Goal: Information Seeking & Learning: Learn about a topic

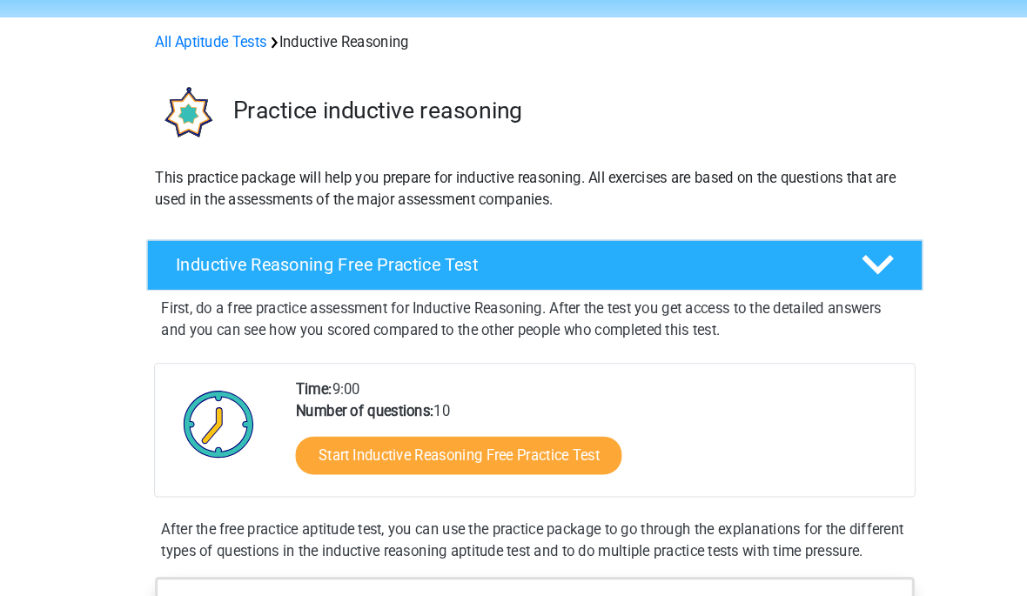
scroll to position [58, 0]
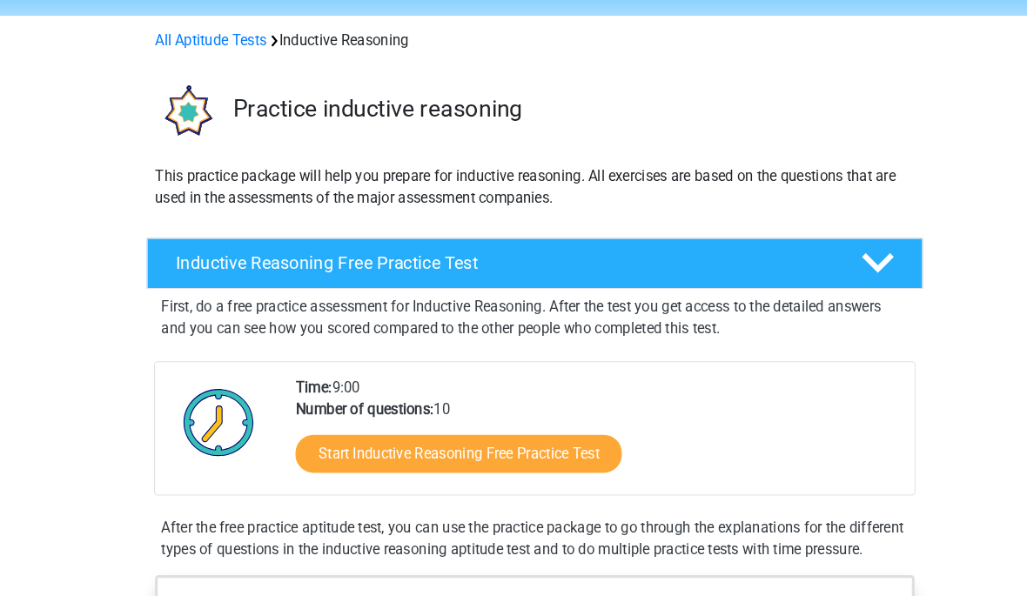
click at [306, 432] on link "Start Inductive Reasoning Free Practice Test" at bounding box center [440, 436] width 313 height 37
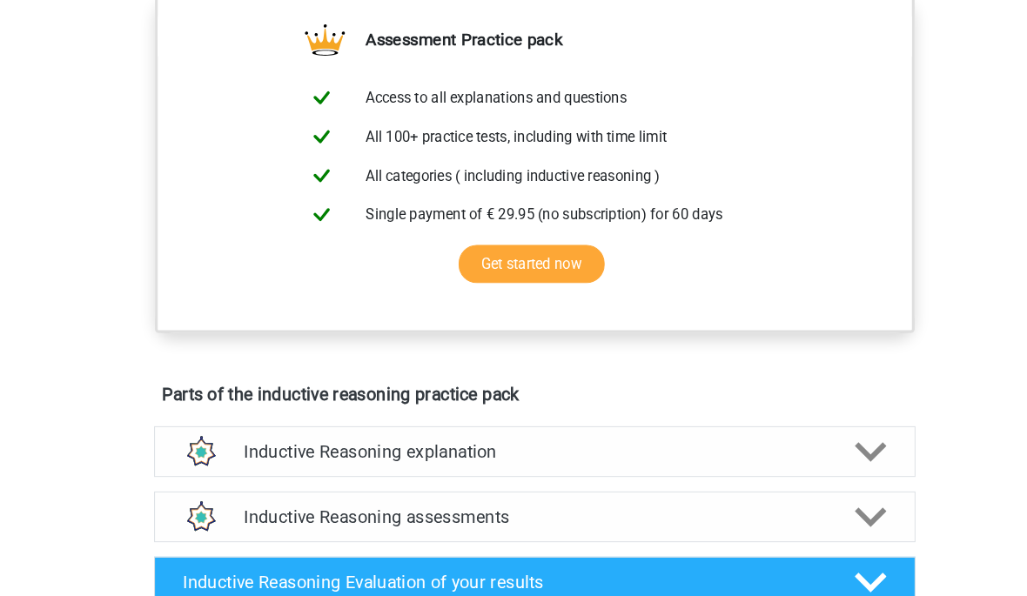
scroll to position [662, 0]
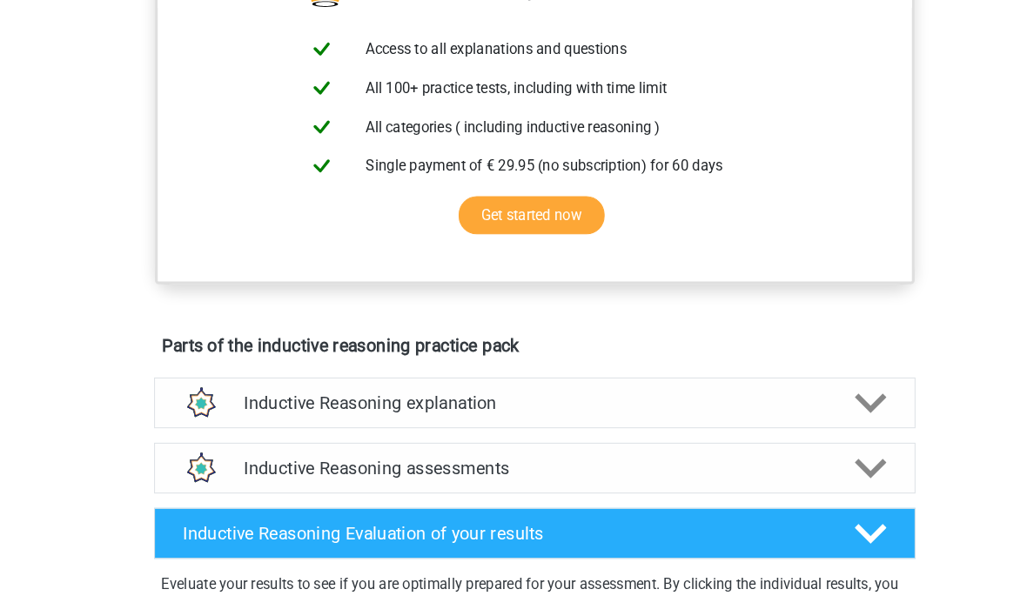
click at [258, 460] on h4 "Inductive Reasoning assessments" at bounding box center [513, 450] width 559 height 20
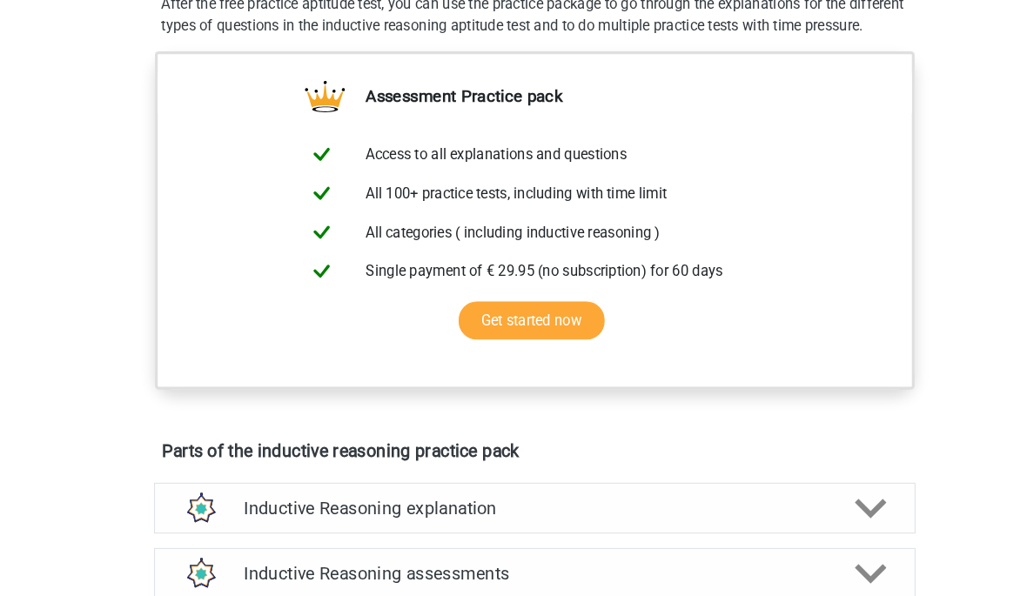
scroll to position [588, 0]
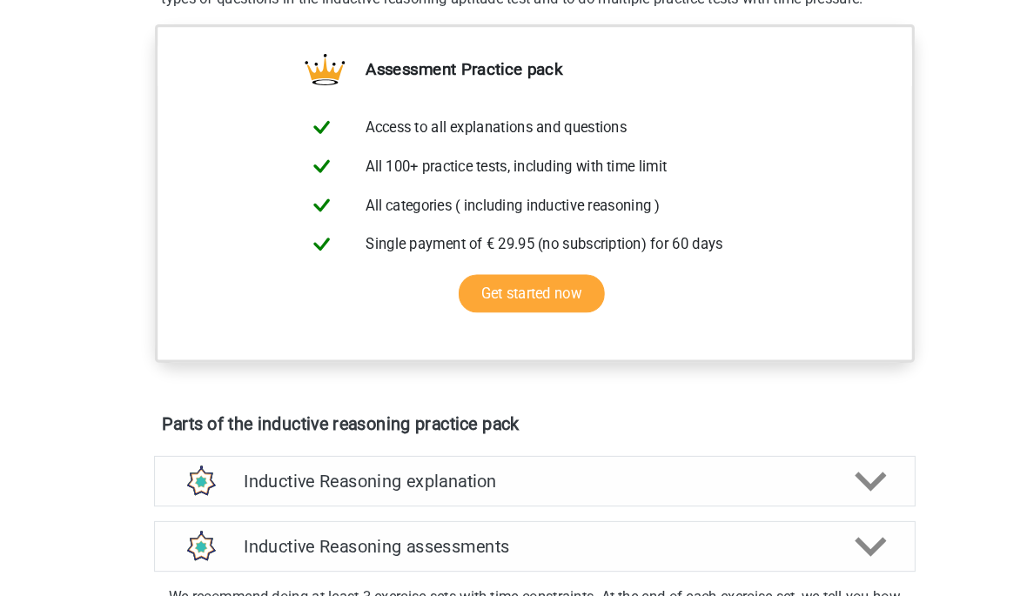
click at [470, 535] on h4 "Inductive Reasoning assessments" at bounding box center [513, 525] width 559 height 20
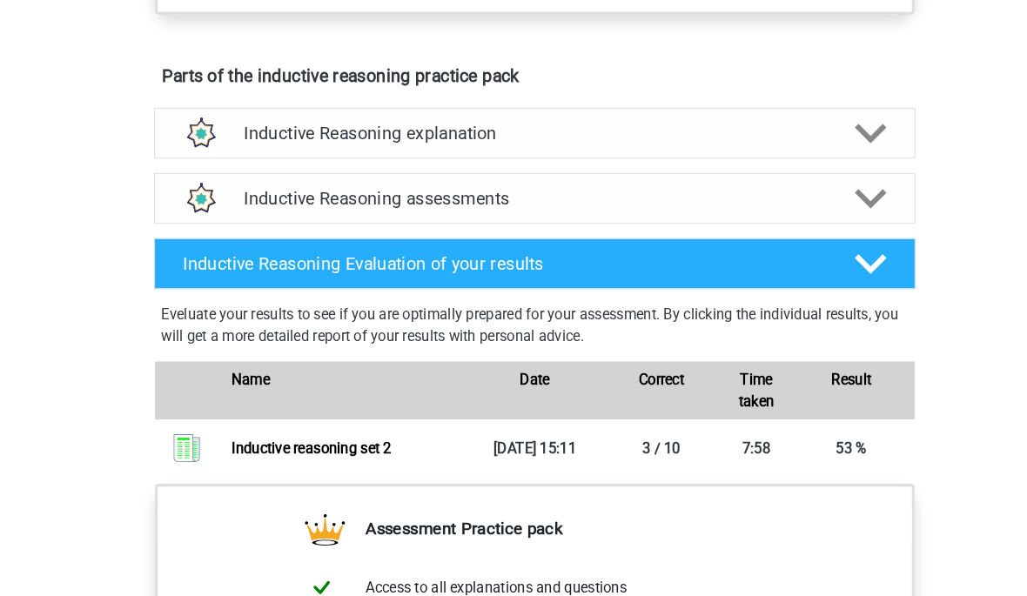
scroll to position [919, 0]
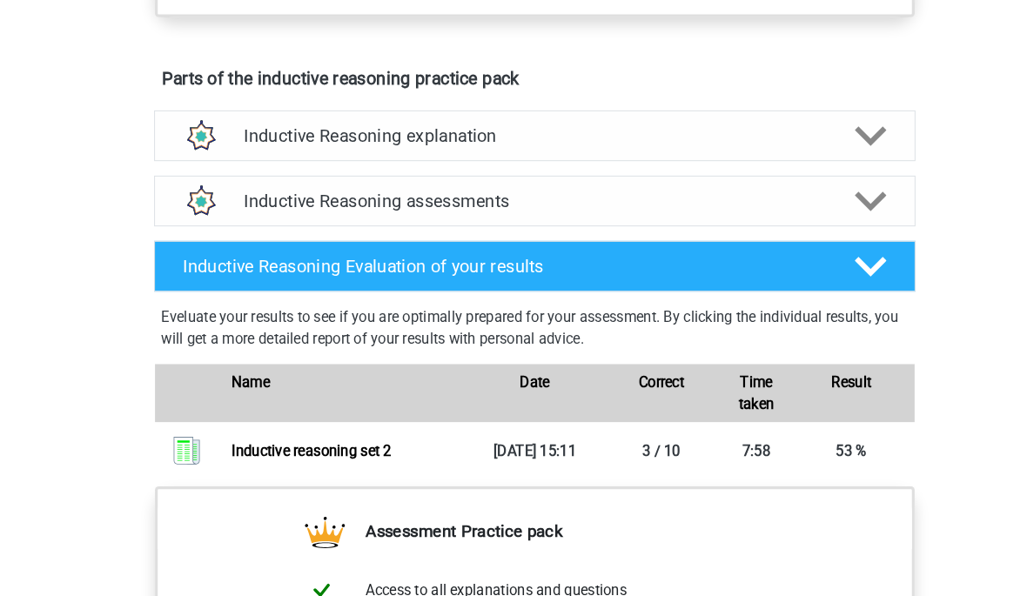
click at [490, 204] on h4 "Inductive Reasoning assessments" at bounding box center [513, 194] width 559 height 20
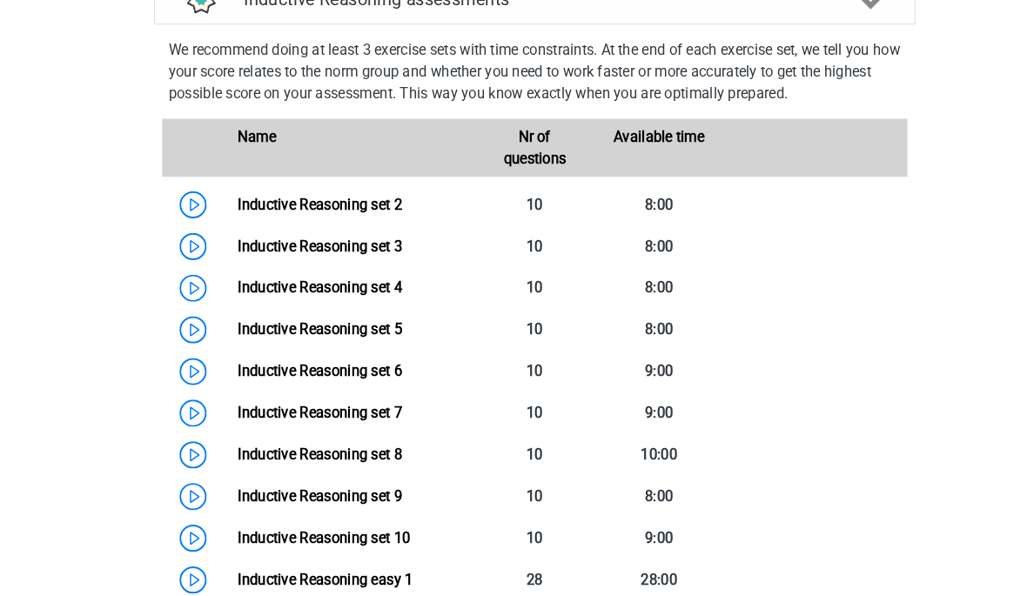
scroll to position [1115, 0]
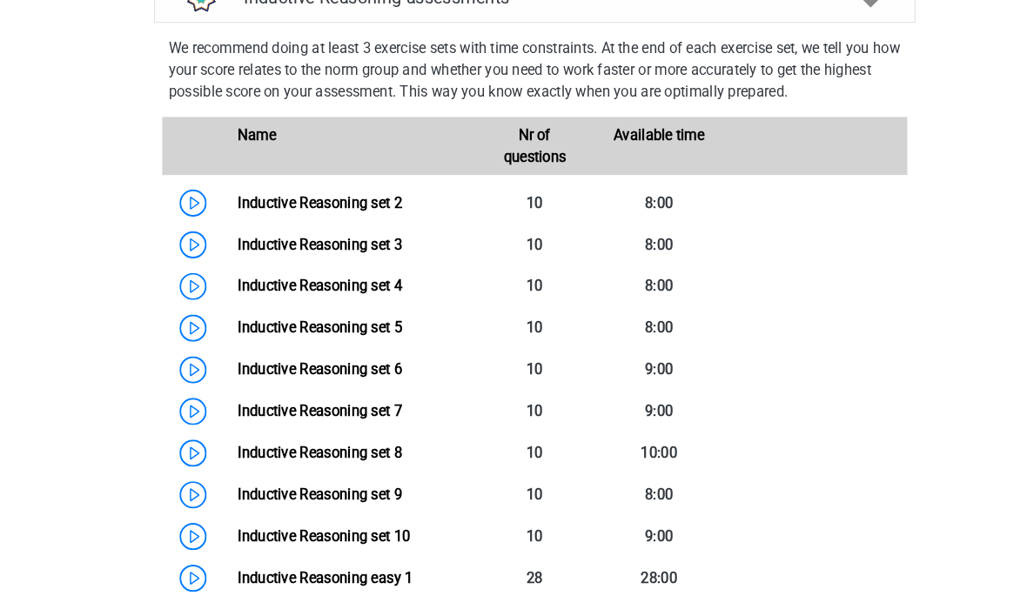
click at [380, 243] on link "Inductive Reasoning set 3" at bounding box center [307, 234] width 158 height 17
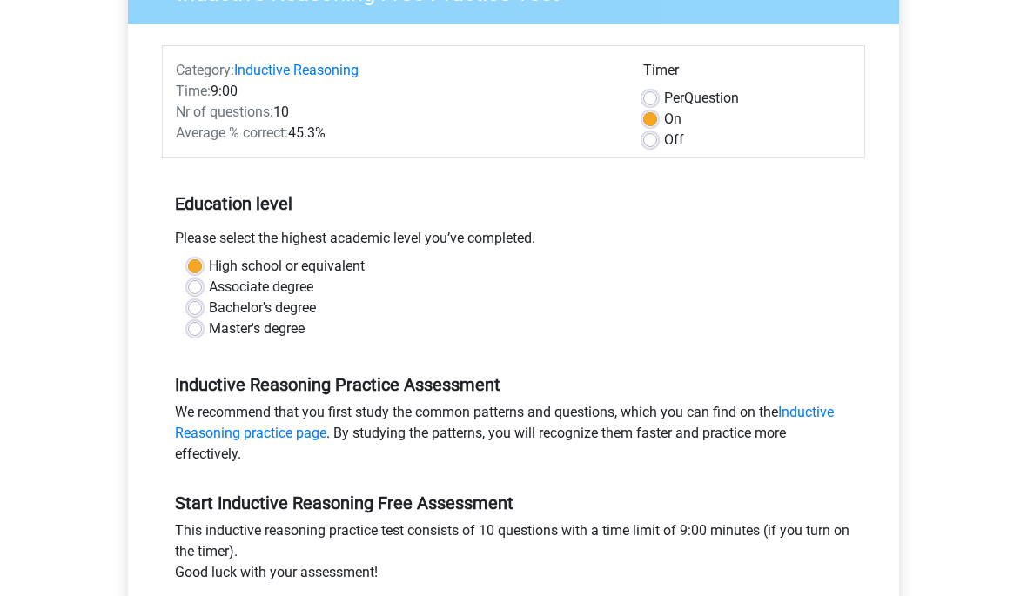
scroll to position [167, 0]
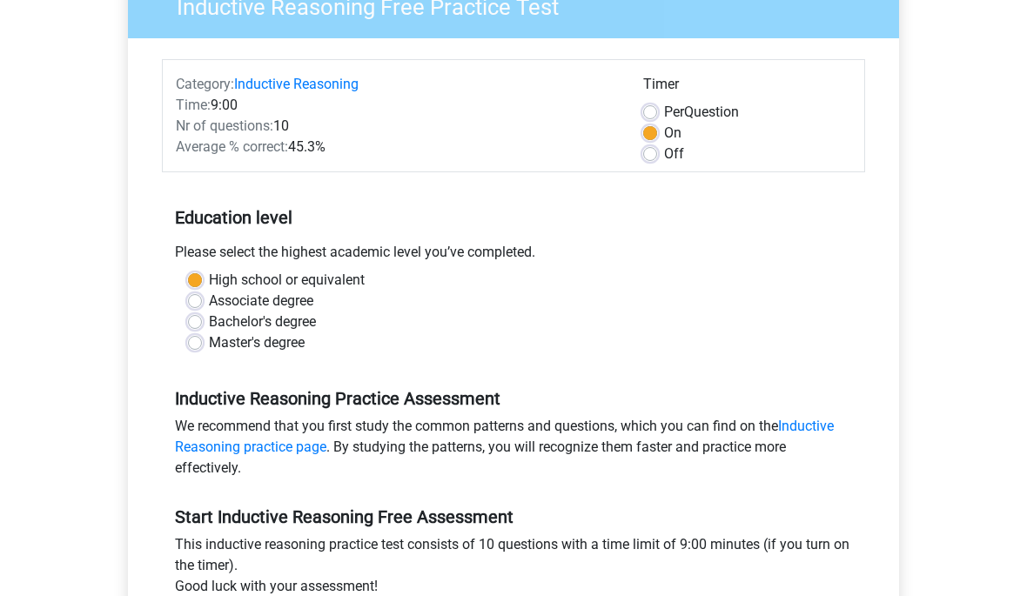
click at [664, 149] on label "Off" at bounding box center [674, 154] width 20 height 21
click at [654, 149] on input "Off" at bounding box center [650, 152] width 14 height 17
radio input "true"
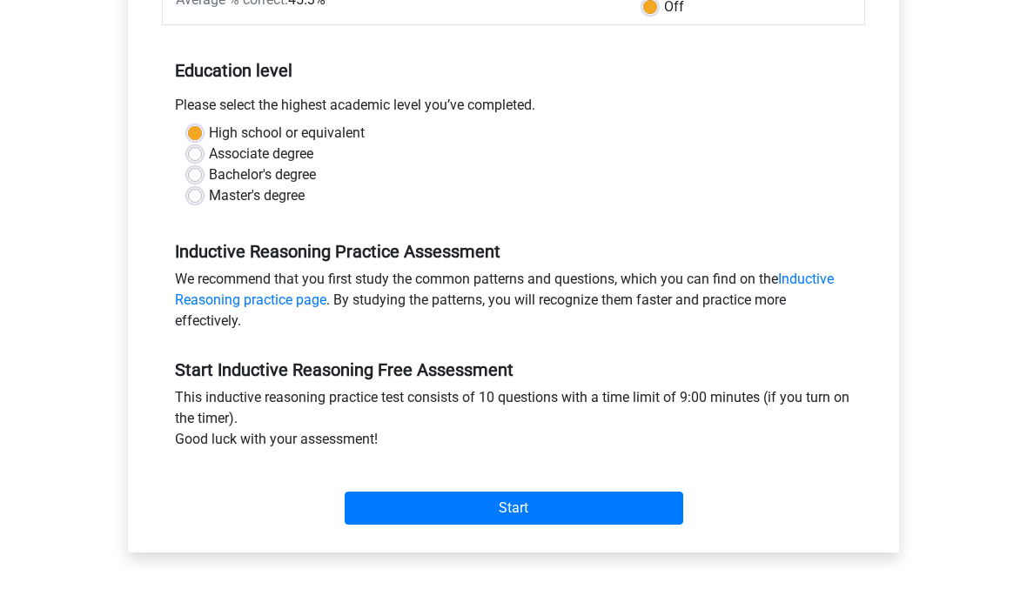
scroll to position [407, 0]
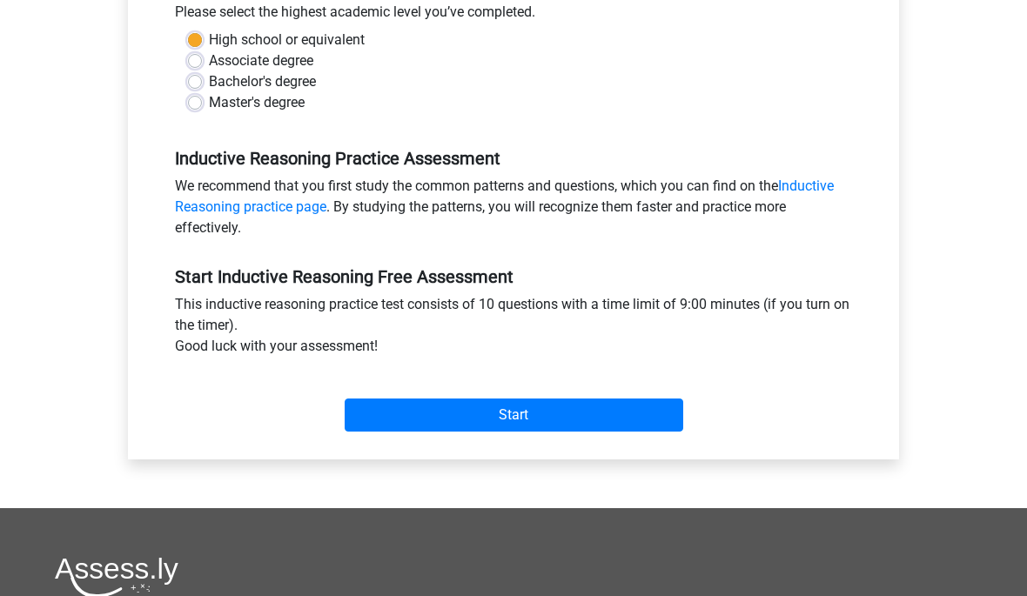
click at [400, 409] on input "Start" at bounding box center [514, 415] width 339 height 33
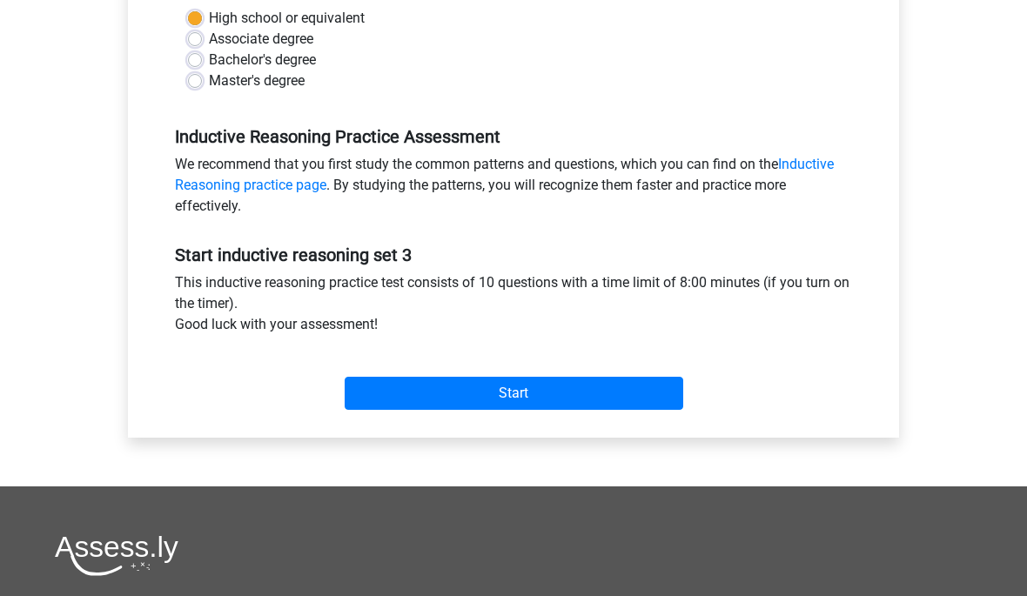
scroll to position [495, 0]
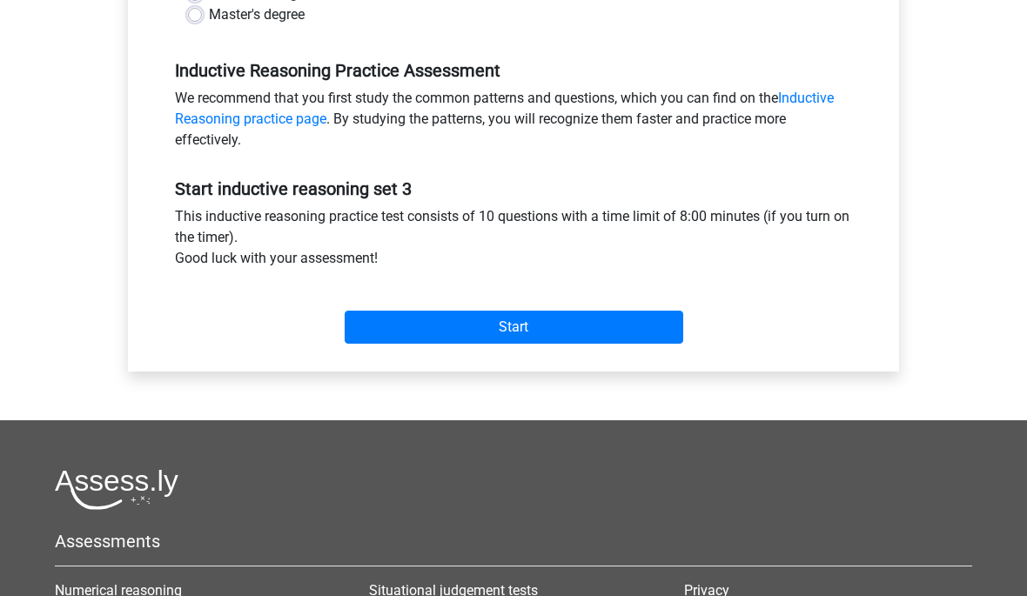
click at [615, 343] on input "Start" at bounding box center [514, 327] width 339 height 33
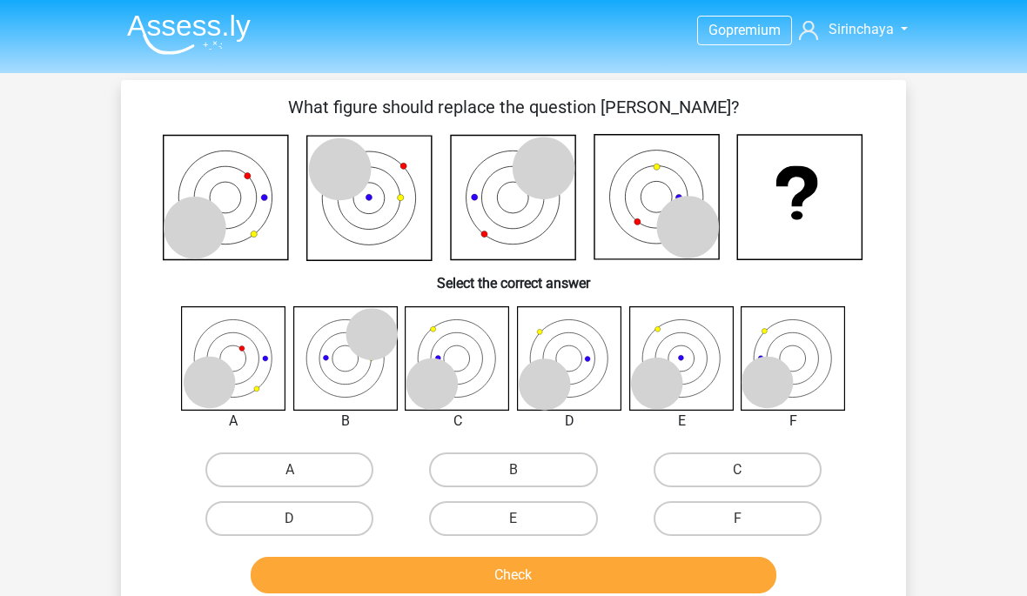
click at [545, 507] on label "E" at bounding box center [513, 518] width 168 height 35
click at [525, 519] on input "E" at bounding box center [519, 524] width 11 height 11
radio input "true"
click at [586, 515] on label "E" at bounding box center [513, 518] width 168 height 35
click at [525, 519] on input "E" at bounding box center [519, 524] width 11 height 11
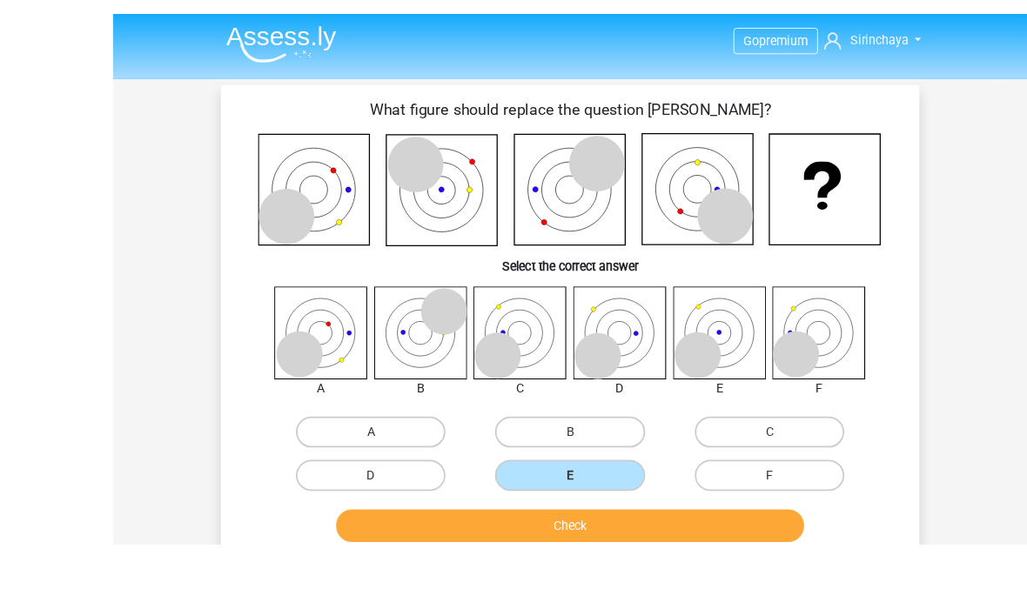
scroll to position [48, 0]
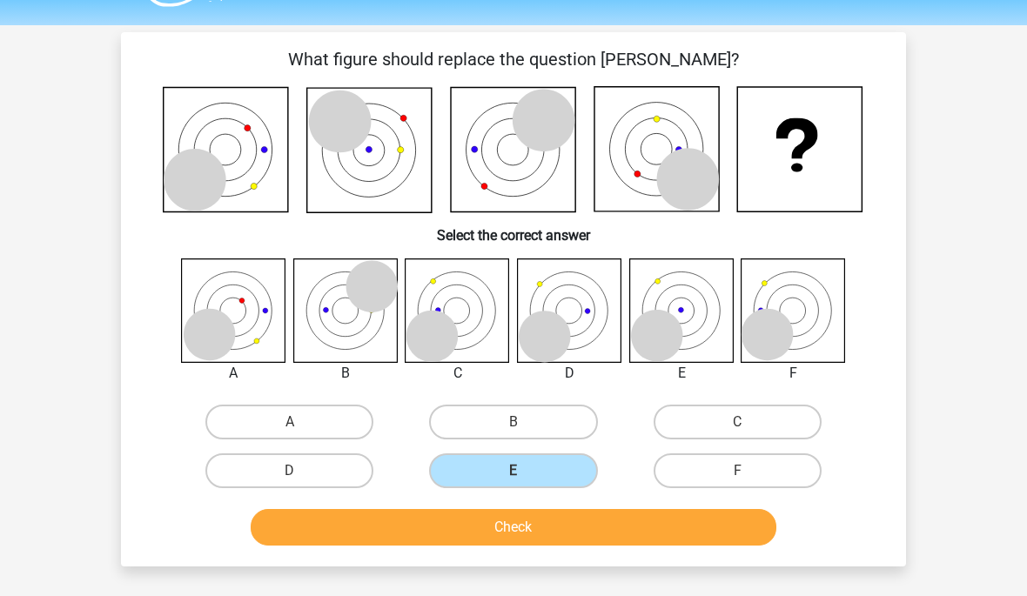
click at [324, 467] on label "D" at bounding box center [289, 470] width 168 height 35
click at [301, 471] on input "D" at bounding box center [295, 476] width 11 height 11
radio input "true"
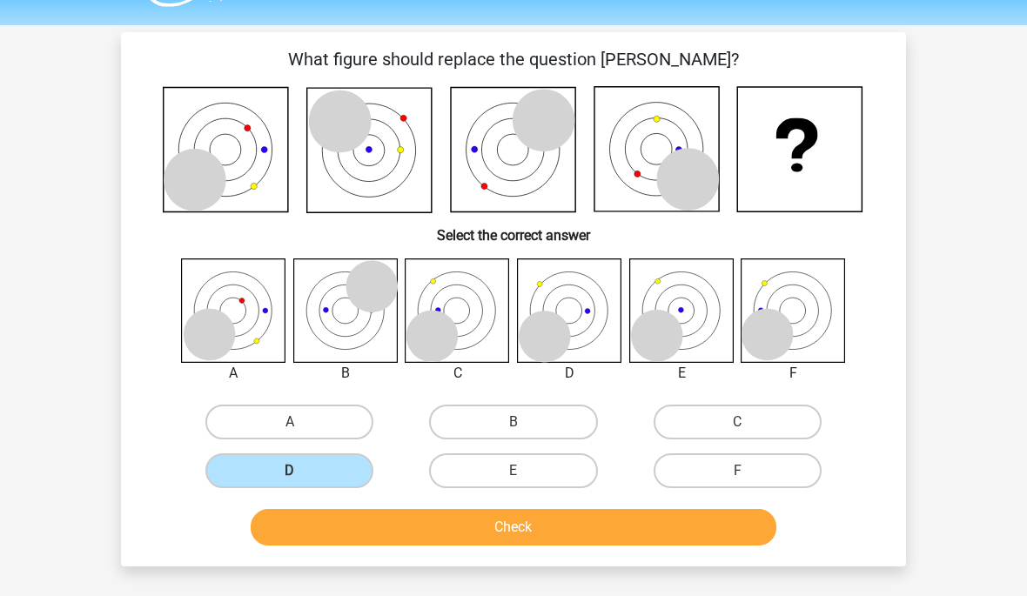
click at [479, 531] on button "Check" at bounding box center [514, 527] width 527 height 37
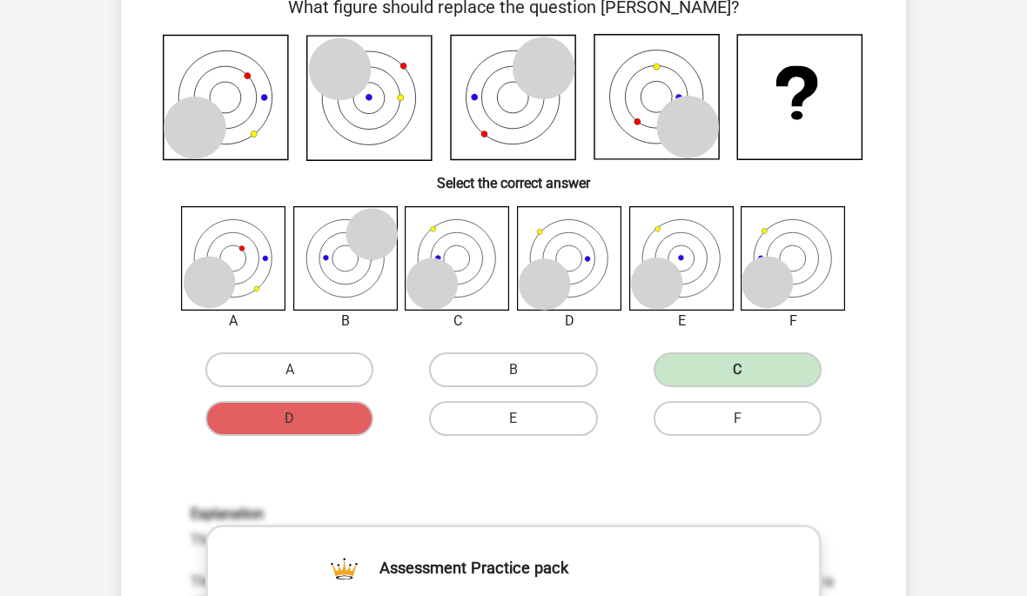
scroll to position [0, 0]
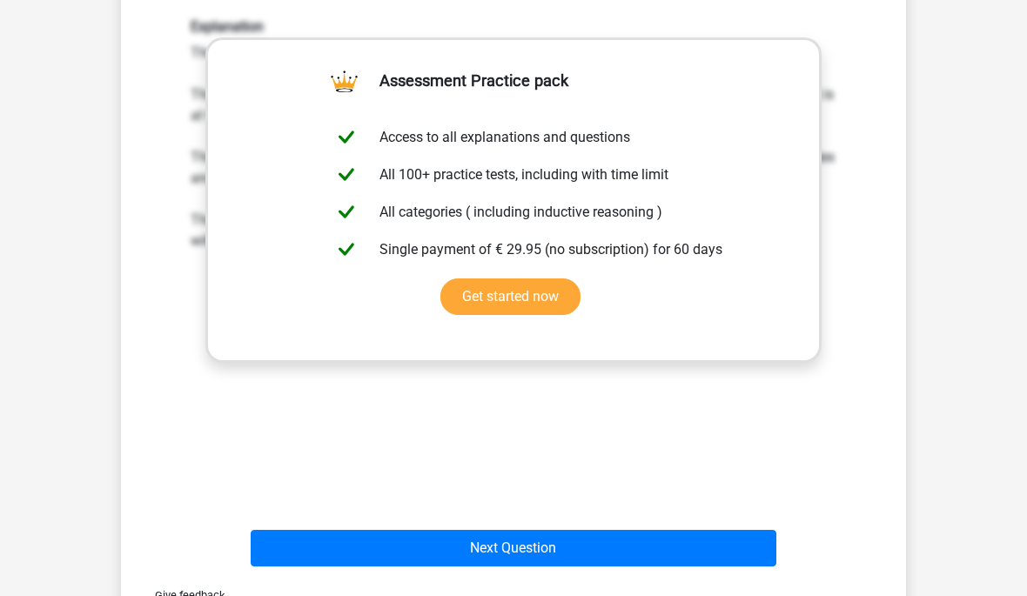
click at [752, 561] on button "Next Question" at bounding box center [514, 548] width 527 height 37
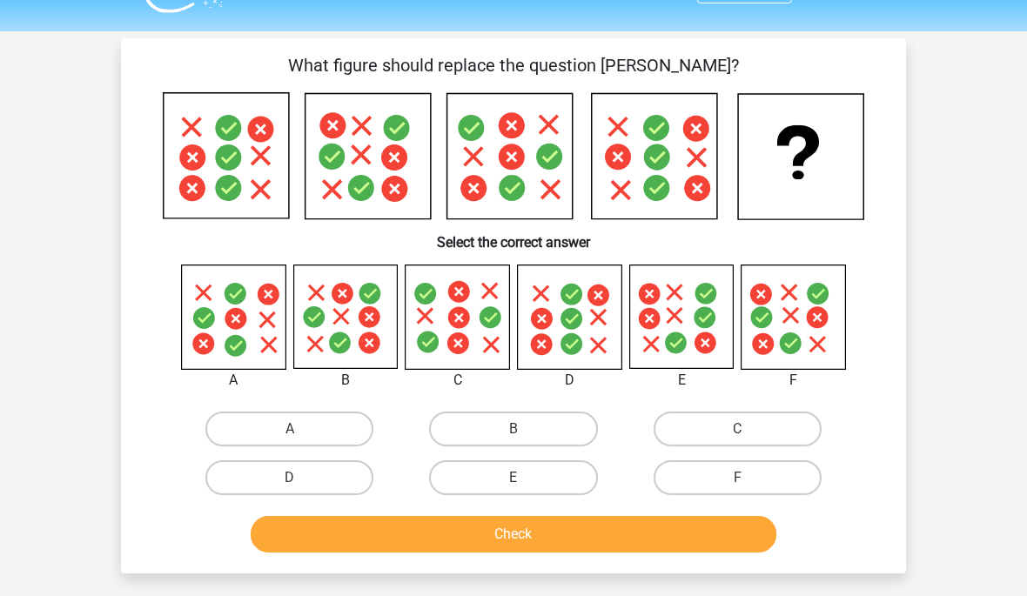
scroll to position [19, 0]
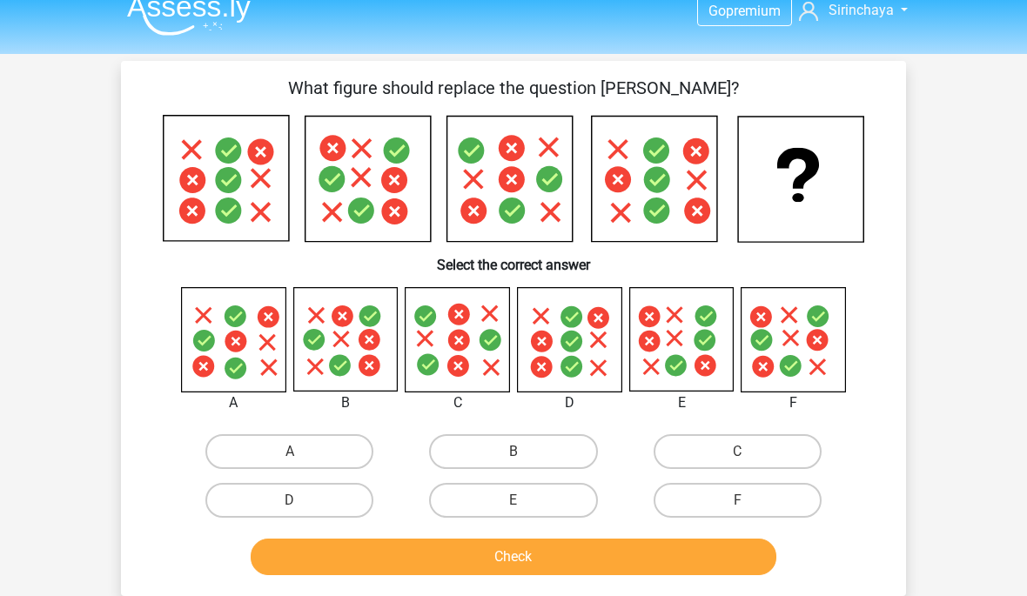
click at [736, 435] on label "C" at bounding box center [738, 451] width 168 height 35
click at [737, 452] on input "C" at bounding box center [742, 457] width 11 height 11
radio input "true"
click at [575, 543] on button "Check" at bounding box center [514, 557] width 527 height 37
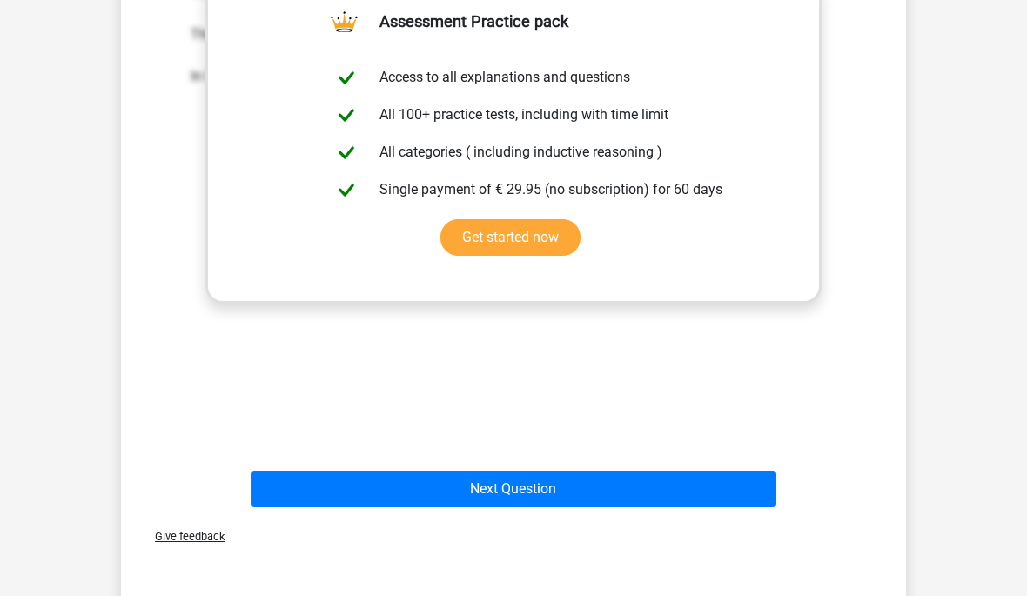
click at [574, 497] on button "Next Question" at bounding box center [514, 489] width 527 height 37
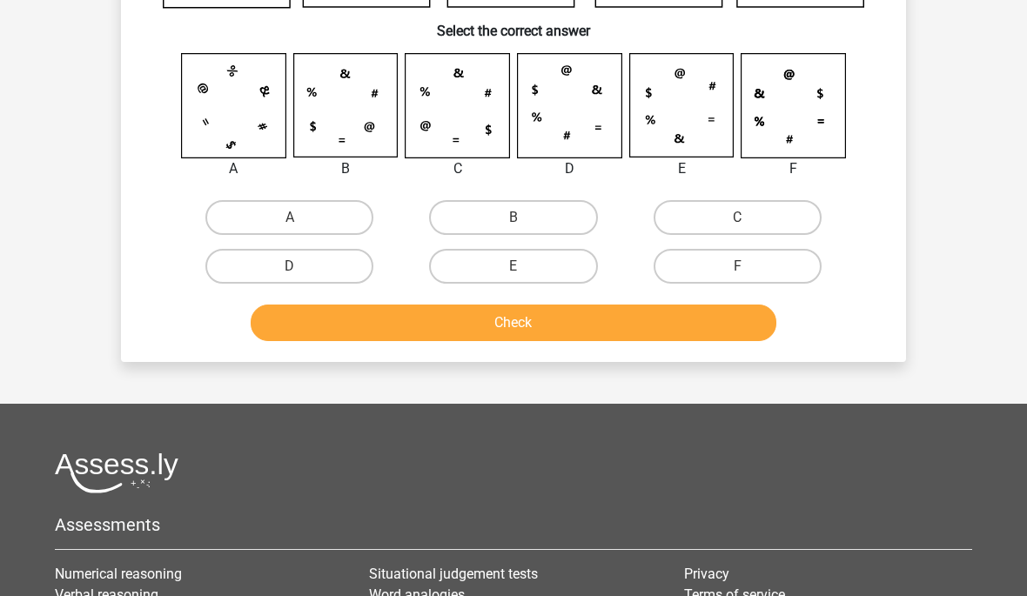
scroll to position [80, 0]
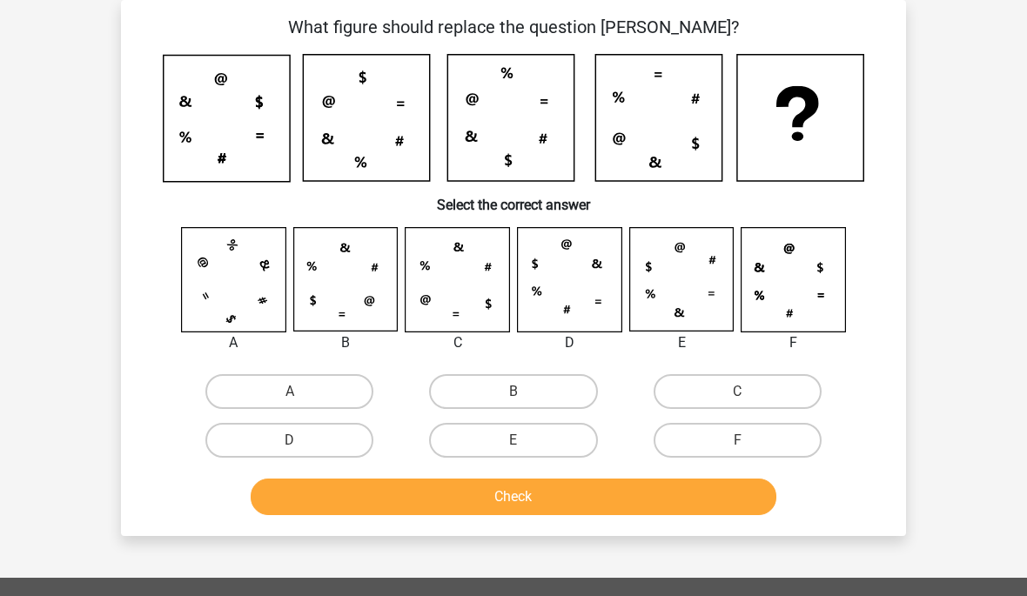
click at [547, 428] on label "E" at bounding box center [513, 440] width 168 height 35
click at [525, 440] on input "E" at bounding box center [519, 445] width 11 height 11
radio input "true"
click at [541, 497] on button "Check" at bounding box center [514, 497] width 527 height 37
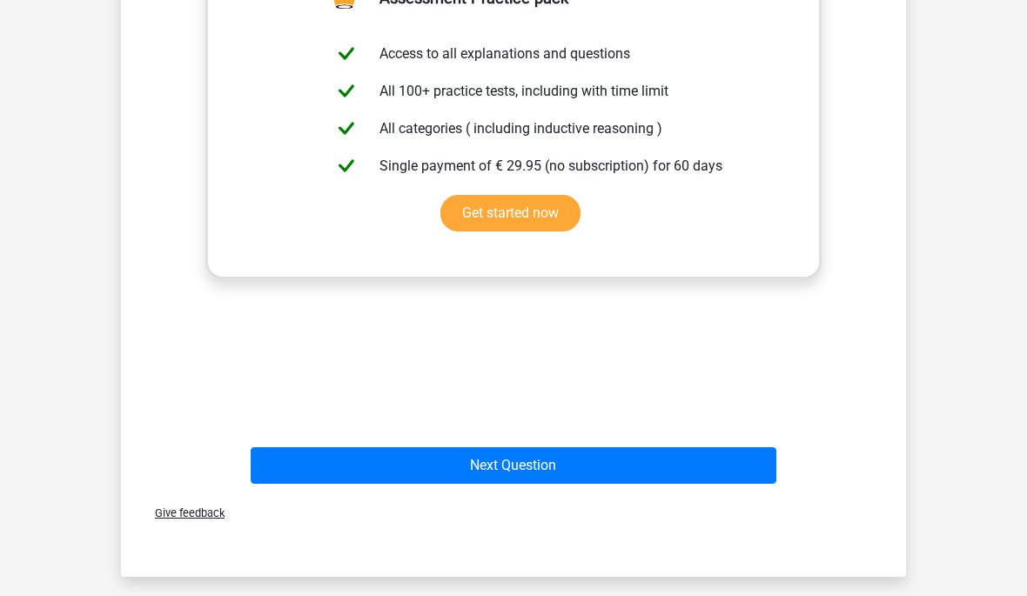
scroll to position [698, 0]
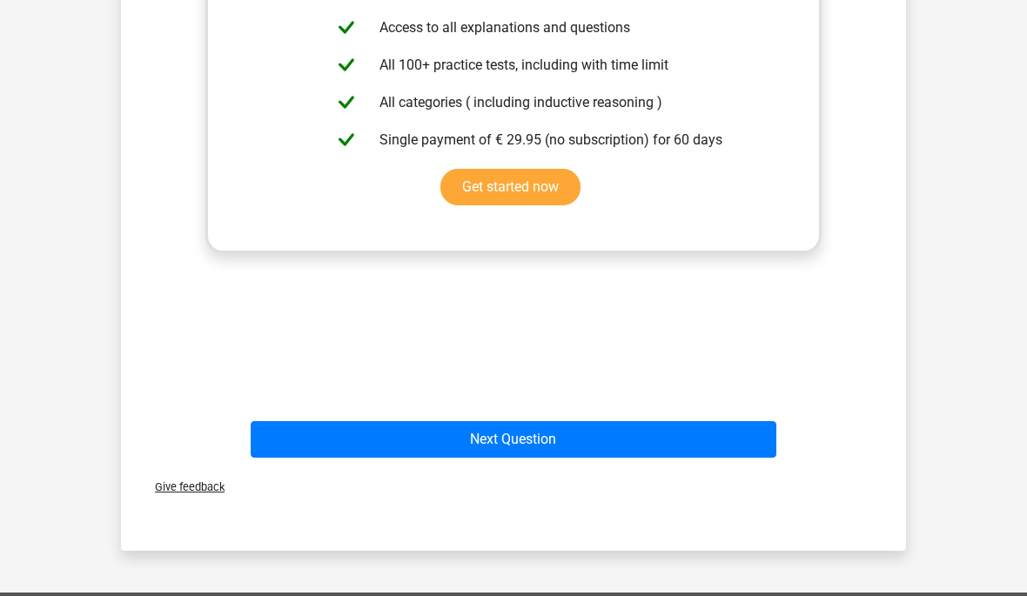
click at [581, 449] on button "Next Question" at bounding box center [514, 439] width 527 height 37
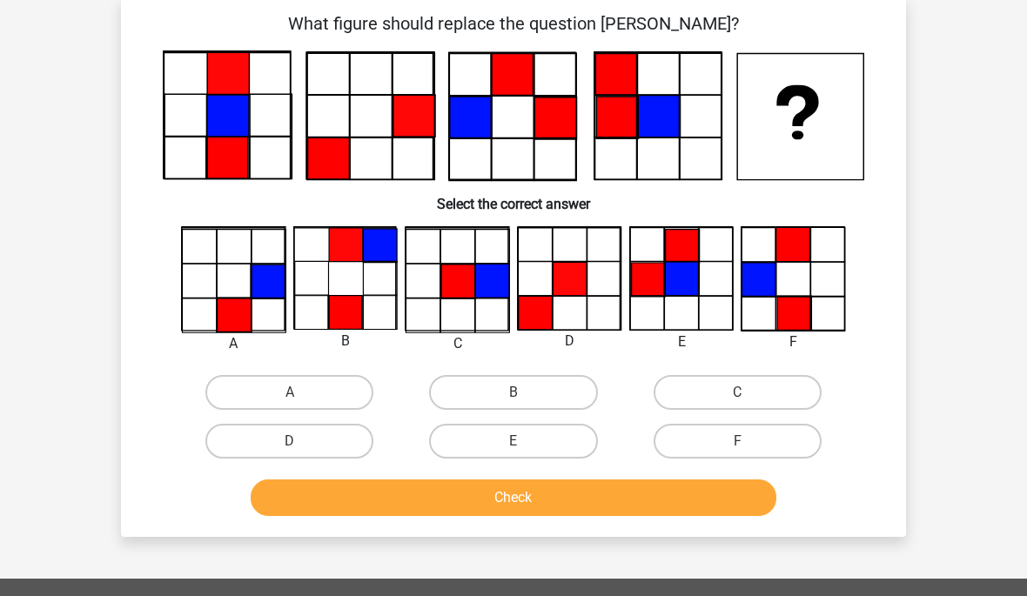
scroll to position [85, 0]
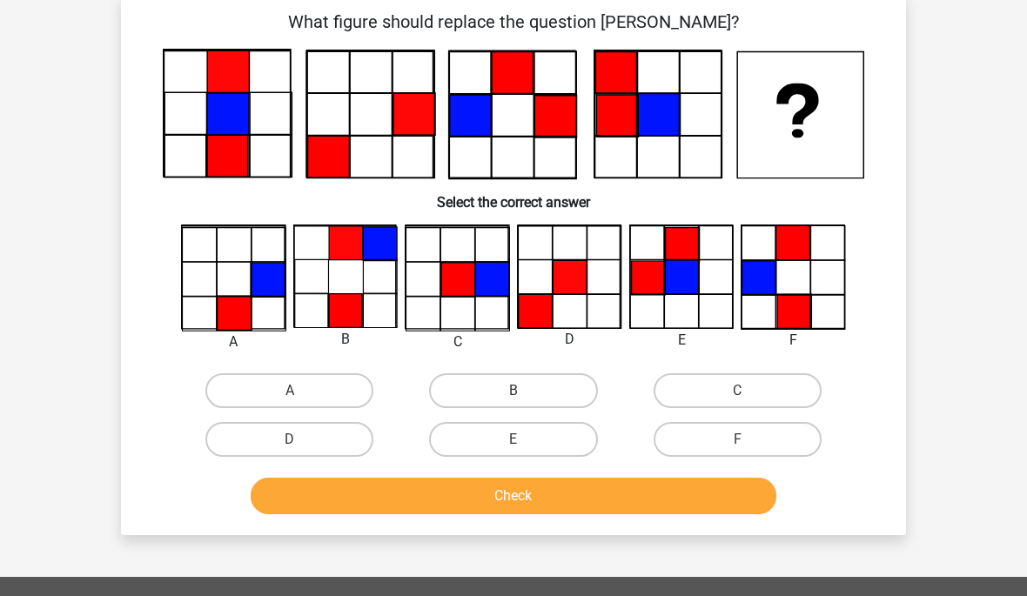
click at [545, 440] on label "E" at bounding box center [513, 439] width 168 height 35
click at [525, 440] on input "E" at bounding box center [519, 445] width 11 height 11
radio input "true"
click at [621, 489] on button "Check" at bounding box center [514, 496] width 527 height 37
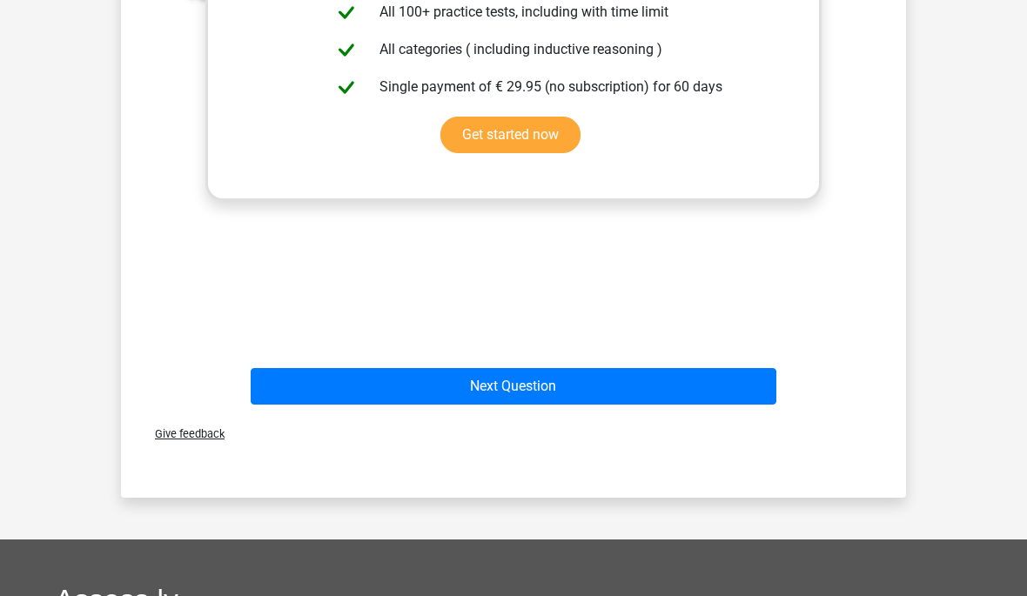
click at [581, 401] on button "Next Question" at bounding box center [514, 386] width 527 height 37
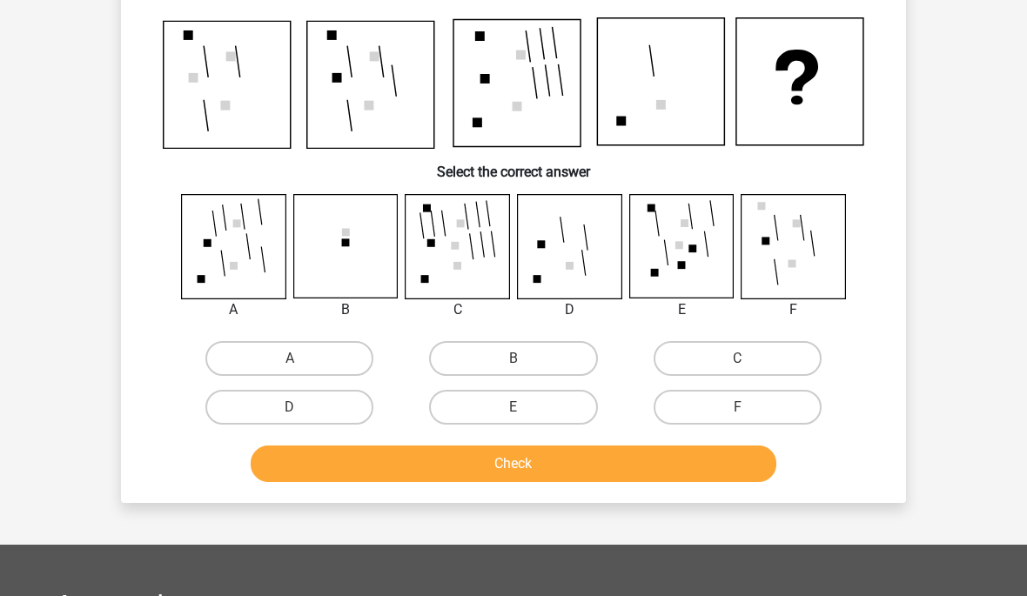
scroll to position [80, 0]
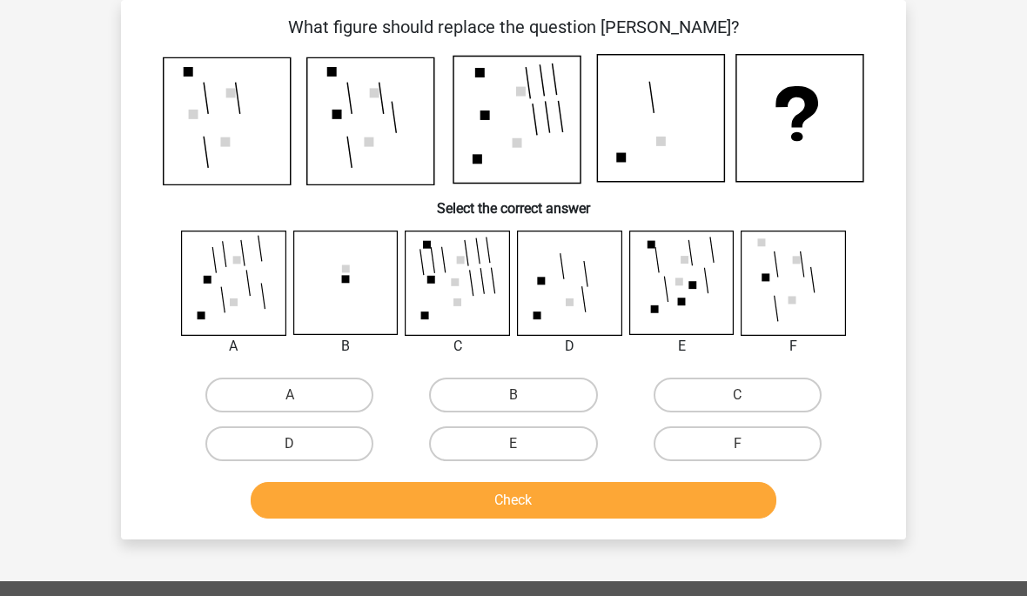
click at [731, 432] on label "F" at bounding box center [738, 444] width 168 height 35
click at [737, 444] on input "F" at bounding box center [742, 449] width 11 height 11
radio input "true"
click at [610, 496] on button "Check" at bounding box center [514, 500] width 527 height 37
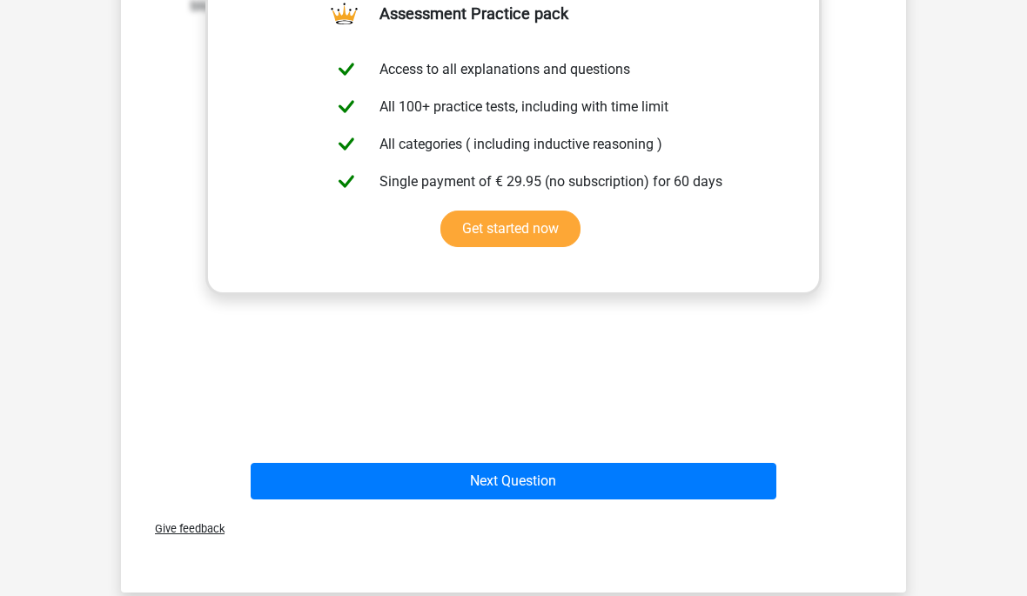
click at [602, 485] on button "Next Question" at bounding box center [514, 481] width 527 height 37
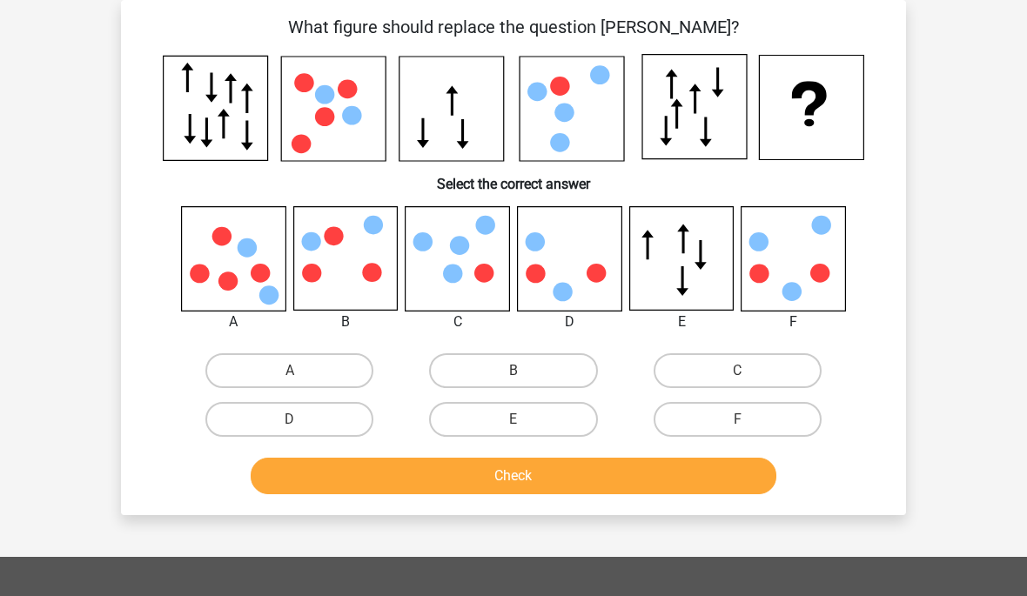
click at [540, 369] on label "B" at bounding box center [513, 370] width 168 height 35
click at [525, 371] on input "B" at bounding box center [519, 376] width 11 height 11
radio input "true"
click at [577, 485] on button "Check" at bounding box center [514, 476] width 527 height 37
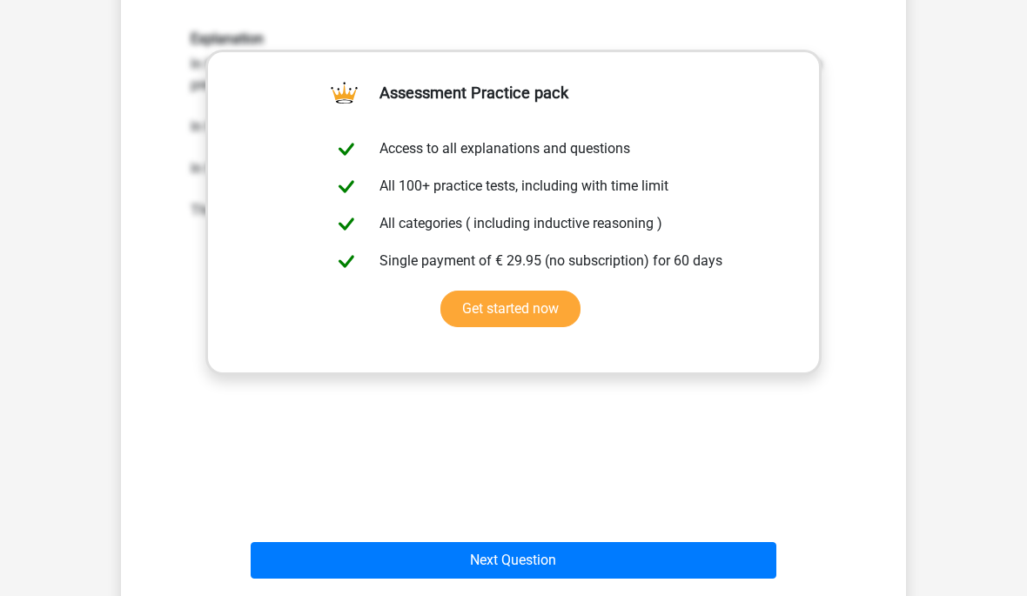
click at [523, 563] on button "Next Question" at bounding box center [514, 560] width 527 height 37
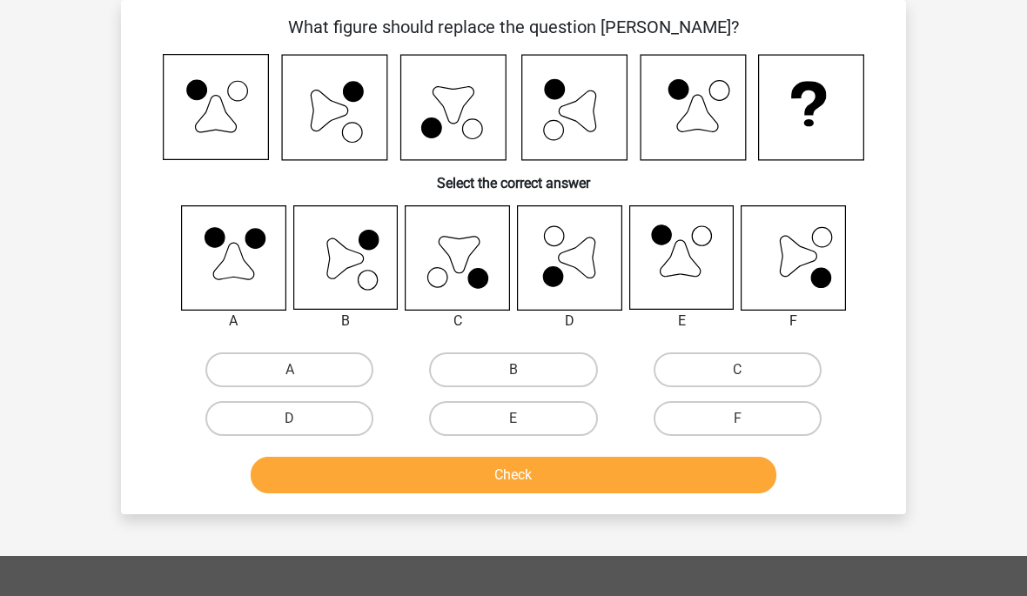
click at [339, 366] on label "A" at bounding box center [289, 370] width 168 height 35
click at [301, 370] on input "A" at bounding box center [295, 375] width 11 height 11
radio input "true"
click at [519, 373] on input "B" at bounding box center [519, 375] width 11 height 11
radio input "true"
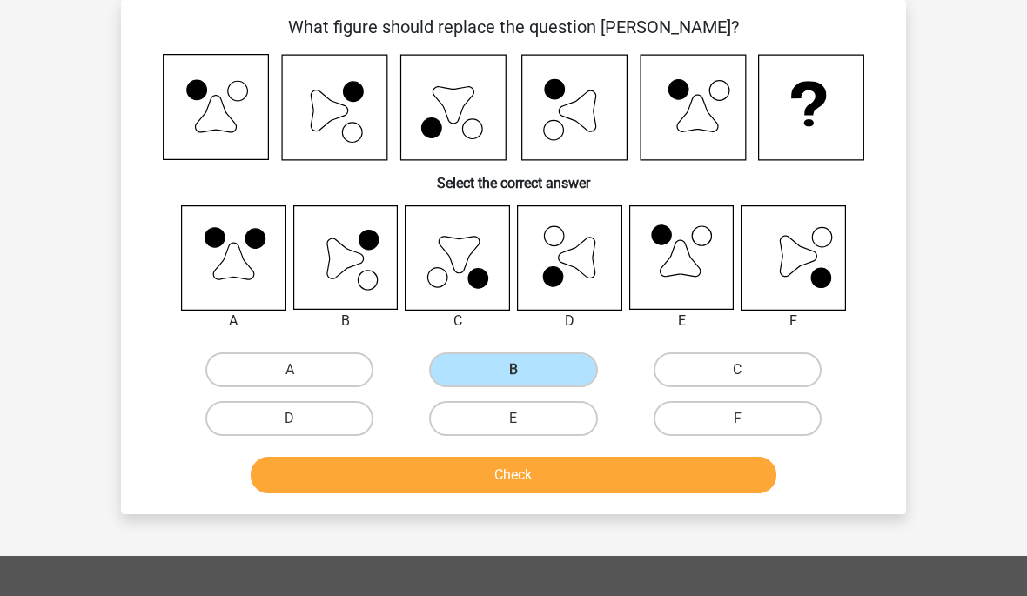
click at [526, 474] on button "Check" at bounding box center [514, 475] width 527 height 37
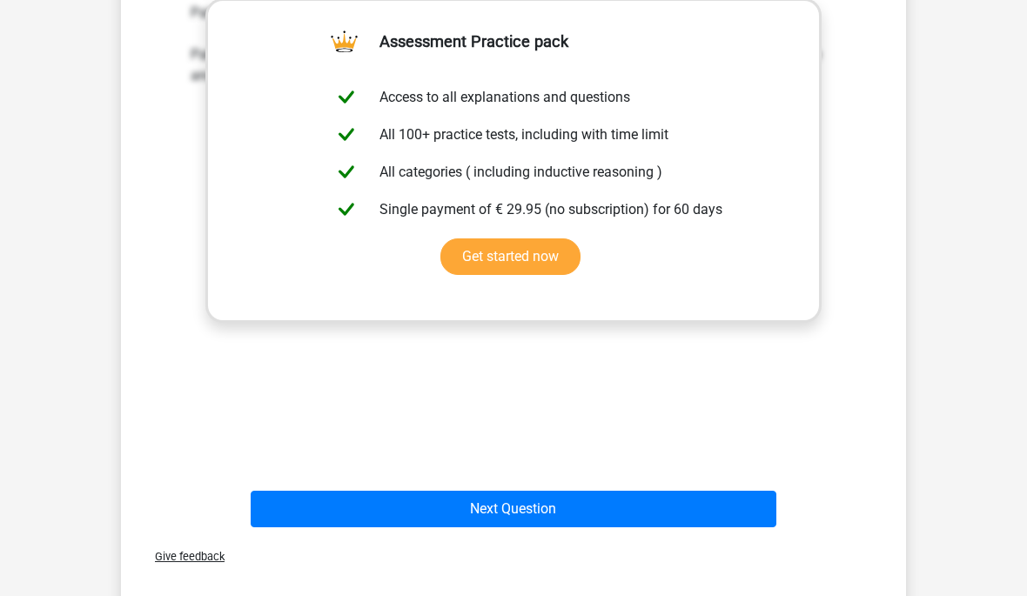
click at [507, 511] on button "Next Question" at bounding box center [514, 509] width 527 height 37
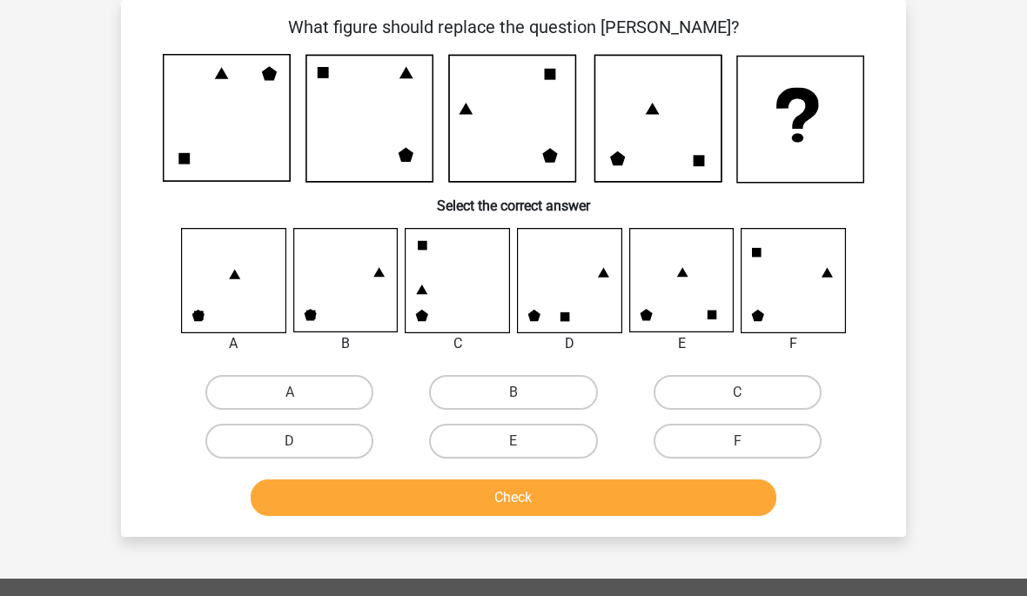
click at [526, 393] on label "B" at bounding box center [513, 392] width 168 height 35
click at [525, 393] on input "B" at bounding box center [519, 398] width 11 height 11
radio input "true"
click at [569, 502] on button "Check" at bounding box center [514, 498] width 527 height 37
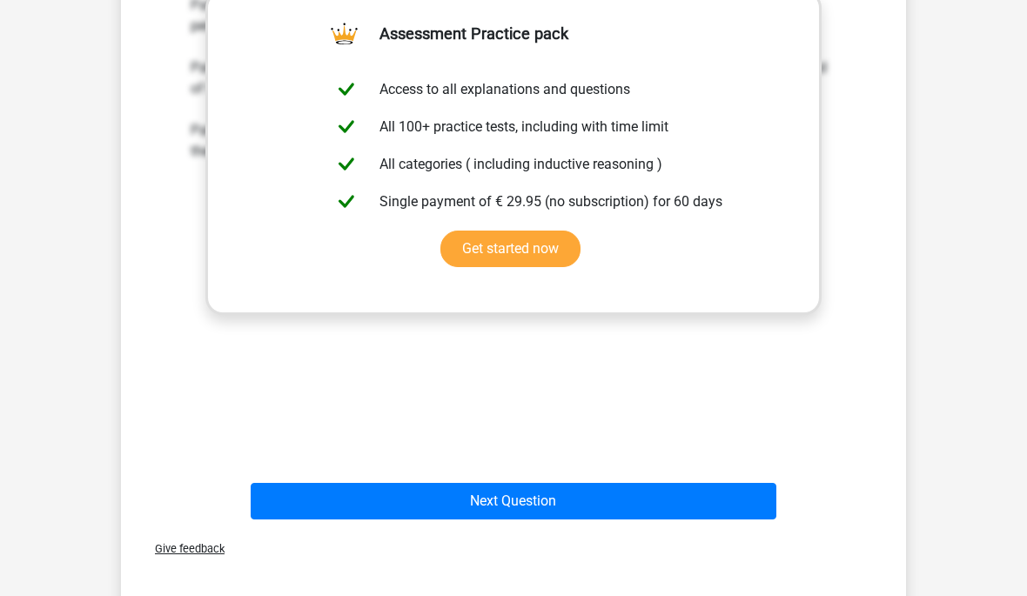
click at [561, 505] on button "Next Question" at bounding box center [514, 501] width 527 height 37
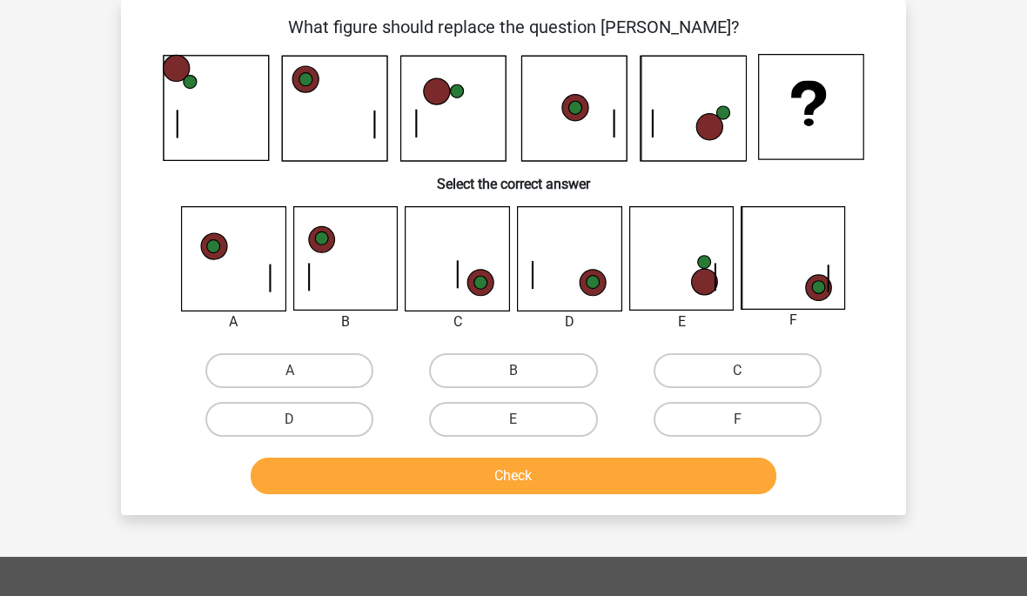
click at [779, 432] on label "F" at bounding box center [738, 419] width 168 height 35
click at [749, 431] on input "F" at bounding box center [742, 425] width 11 height 11
radio input "true"
click at [734, 474] on button "Check" at bounding box center [514, 476] width 527 height 37
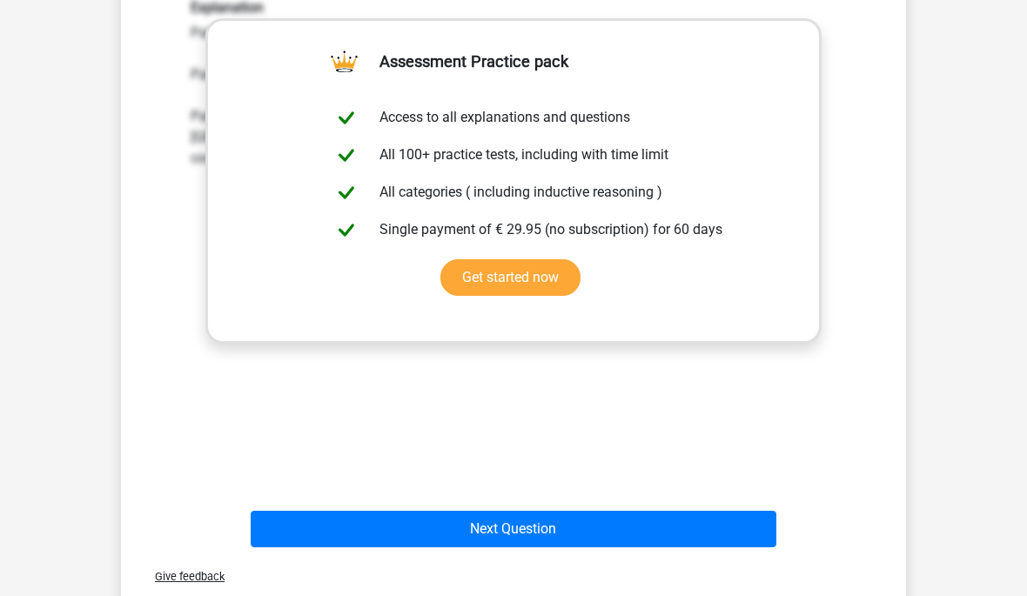
click at [729, 547] on button "Next Question" at bounding box center [514, 529] width 527 height 37
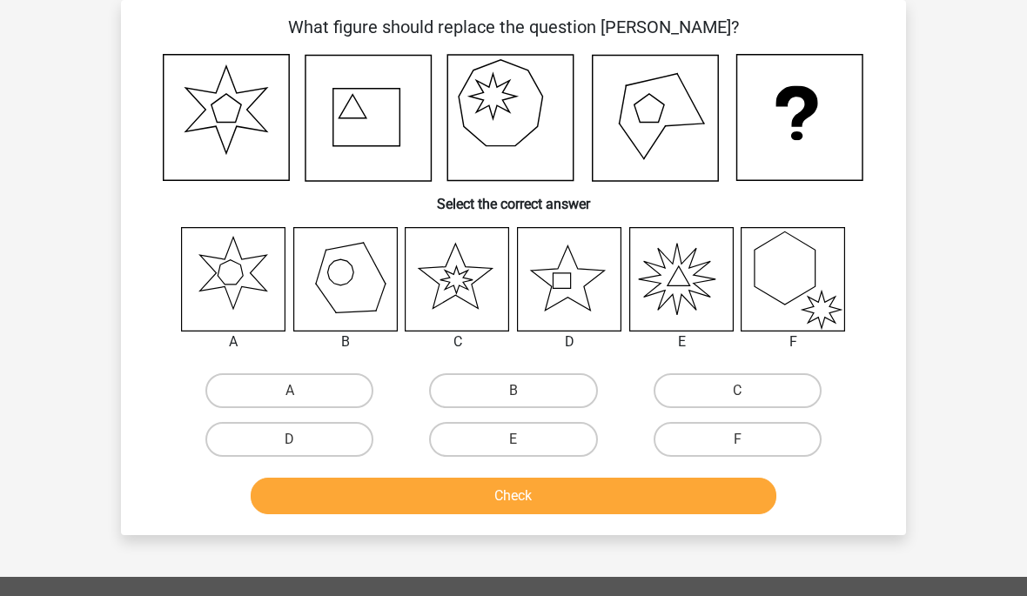
click at [358, 441] on label "D" at bounding box center [289, 439] width 168 height 35
click at [301, 441] on input "D" at bounding box center [295, 445] width 11 height 11
radio input "true"
click at [513, 503] on button "Check" at bounding box center [514, 496] width 527 height 37
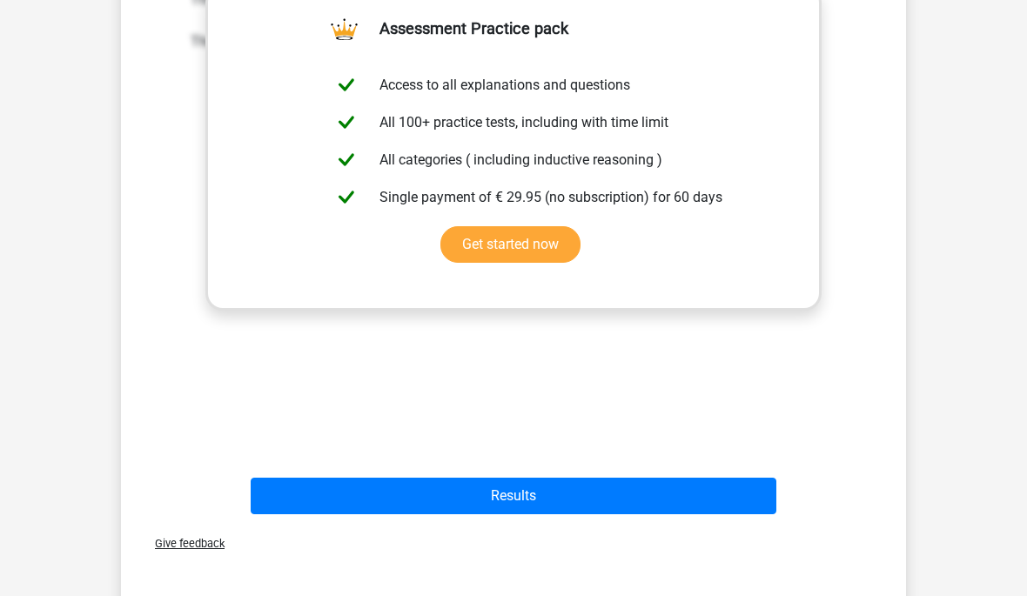
scroll to position [648, 0]
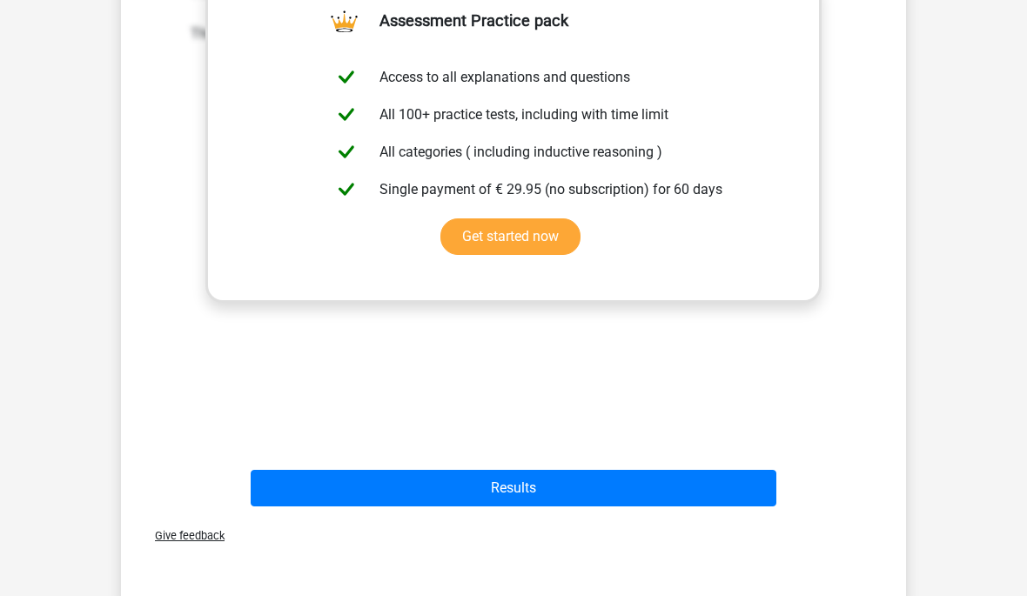
click at [584, 496] on button "Results" at bounding box center [514, 488] width 527 height 37
